Goal: Task Accomplishment & Management: Use online tool/utility

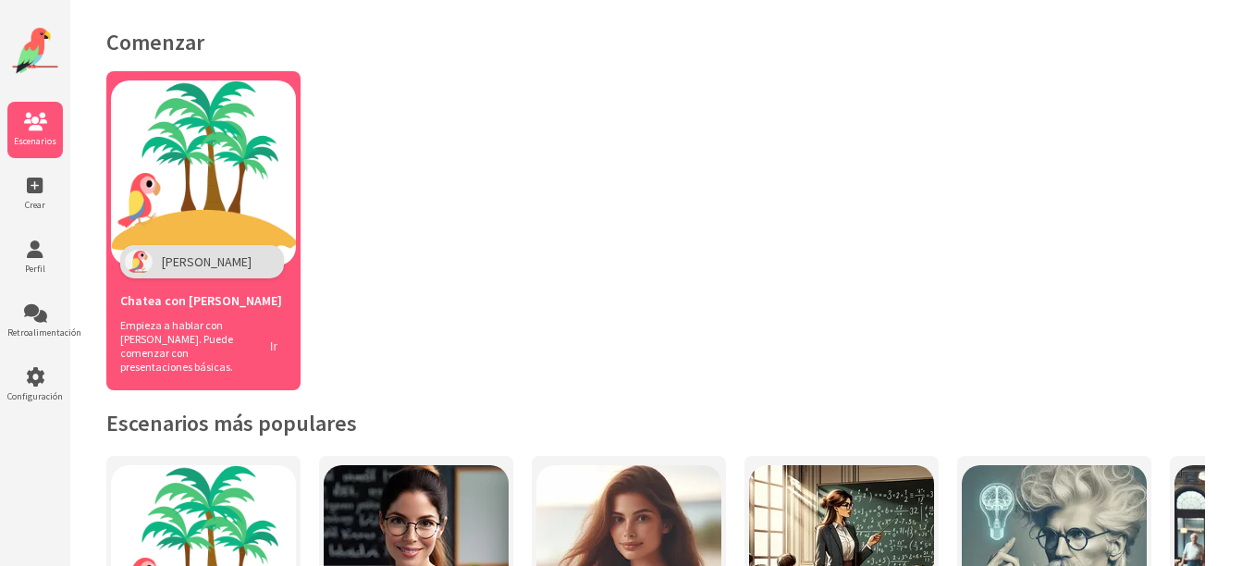
click at [267, 338] on button "Ir" at bounding box center [274, 346] width 26 height 27
